Goal: Transaction & Acquisition: Subscribe to service/newsletter

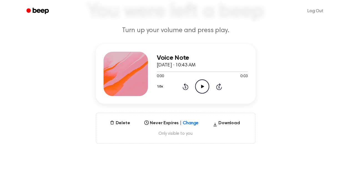
scroll to position [43, 0]
click at [41, 7] on icon "Beep" at bounding box center [38, 11] width 24 height 8
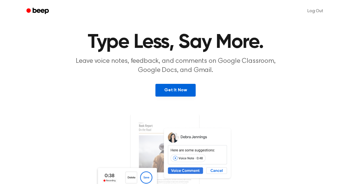
scroll to position [14, 0]
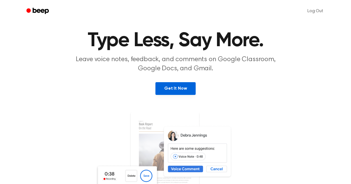
click at [172, 91] on link "Get It Now" at bounding box center [175, 88] width 40 height 13
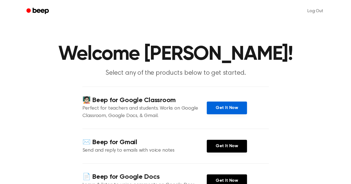
click at [229, 106] on link "Get It Now" at bounding box center [226, 108] width 40 height 13
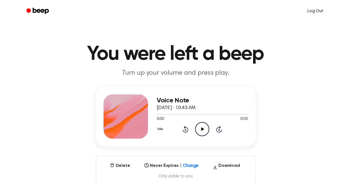
click at [313, 11] on link "Log Out" at bounding box center [314, 10] width 27 height 13
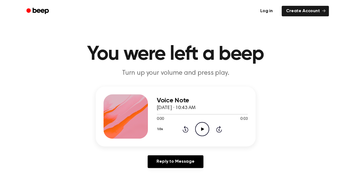
click at [269, 12] on link "Log in" at bounding box center [266, 11] width 24 height 13
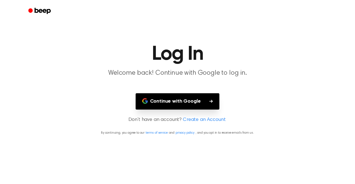
click at [237, 61] on h1 "Log In" at bounding box center [177, 54] width 284 height 20
click at [195, 105] on button "Continue with Google" at bounding box center [177, 101] width 84 height 16
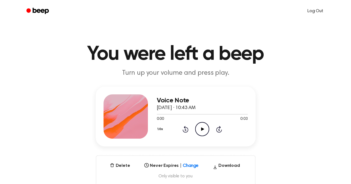
click at [313, 14] on link "Log Out" at bounding box center [314, 10] width 27 height 13
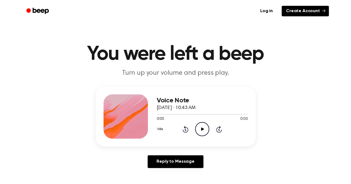
click at [291, 12] on link "Create Account" at bounding box center [304, 11] width 47 height 11
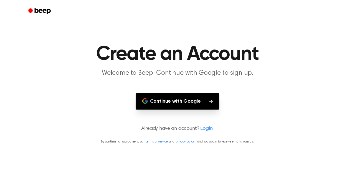
click at [184, 102] on button "Continue with Google" at bounding box center [177, 101] width 84 height 16
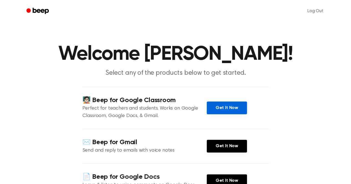
click at [226, 107] on link "Get It Now" at bounding box center [226, 108] width 40 height 13
